Goal: Information Seeking & Learning: Learn about a topic

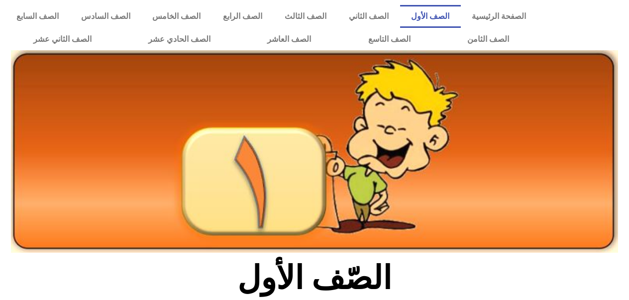
click at [616, 297] on section "الصّف الأول" at bounding box center [314, 284] width 629 height 52
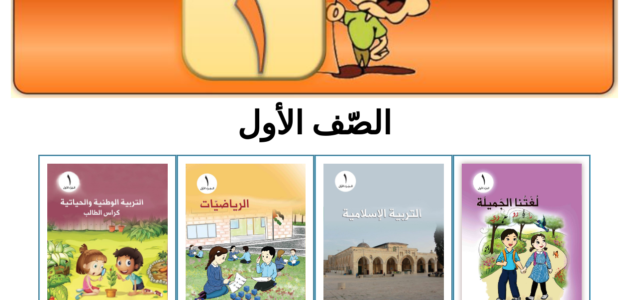
scroll to position [162, 0]
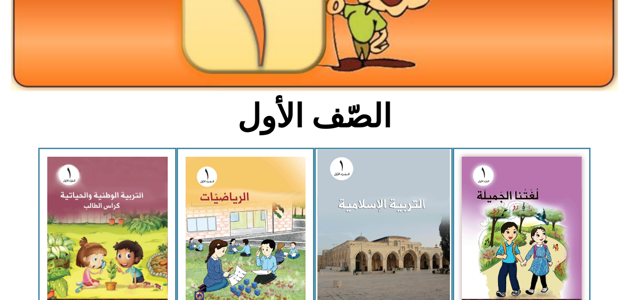
click at [337, 265] on img at bounding box center [383, 230] width 132 height 162
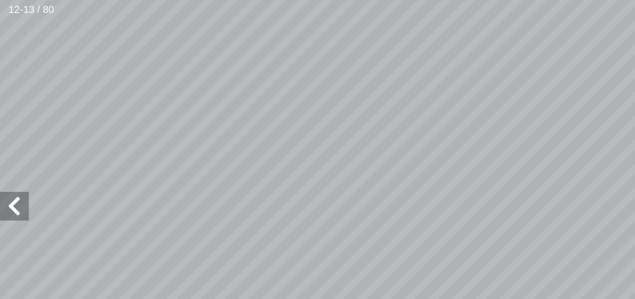
scroll to position [0, -117]
